Goal: Submit feedback/report problem

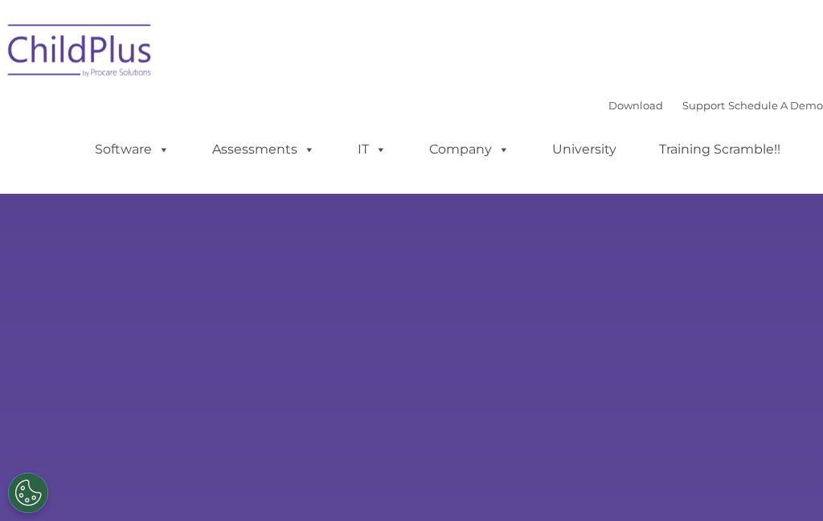
select select "MEDIUM"
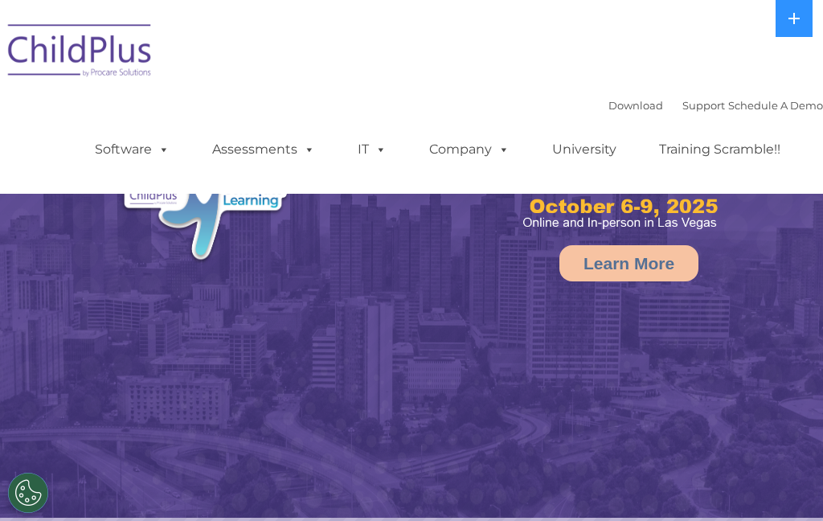
select select "MEDIUM"
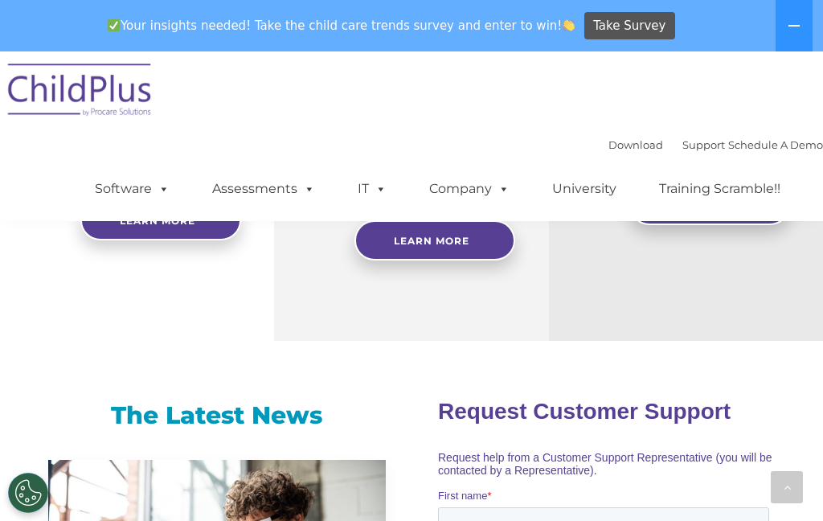
scroll to position [929, 0]
